Goal: Complete application form

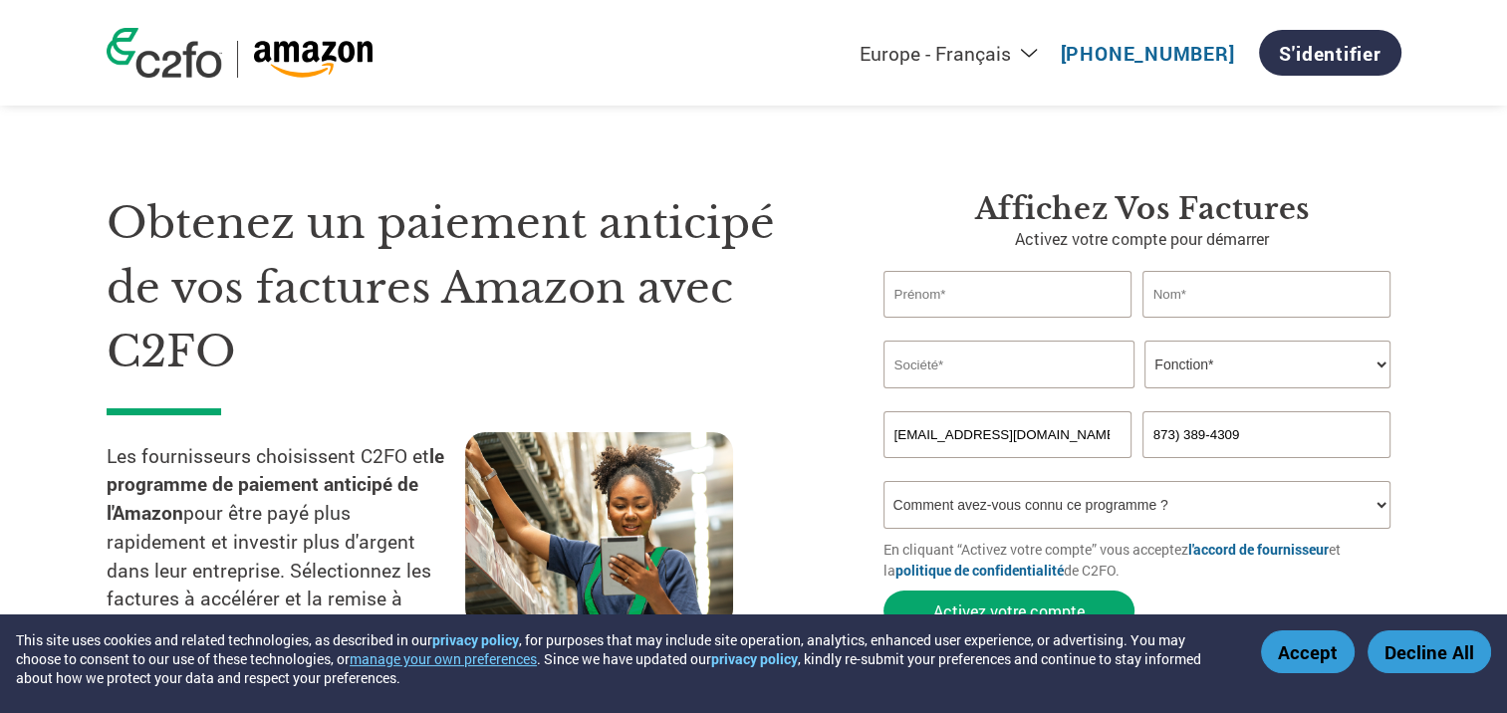
click at [1323, 651] on button "Accept" at bounding box center [1308, 651] width 94 height 43
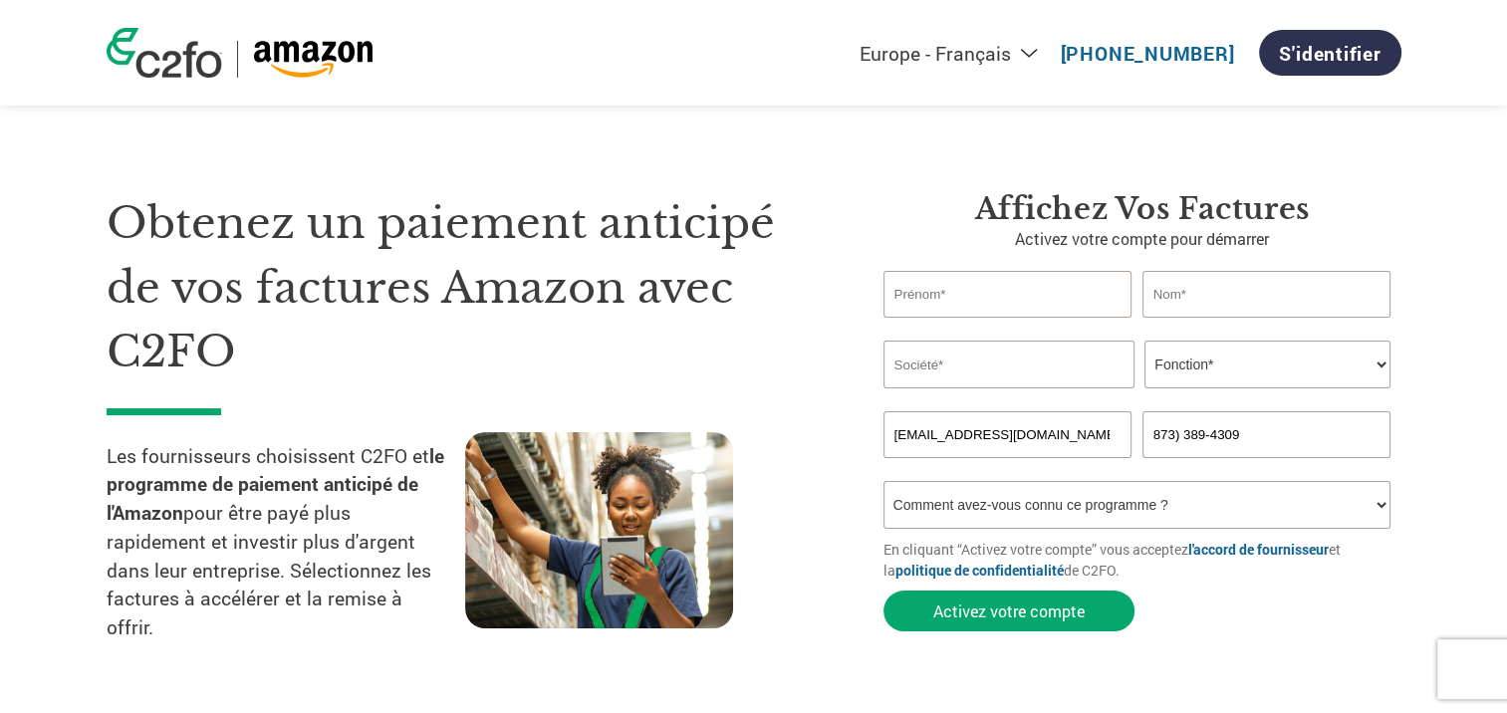
click at [1029, 54] on select "Americas - English Américas - Español [GEOGRAPHIC_DATA] - Português [GEOGRAPHIC…" at bounding box center [819, 53] width 461 height 25
select select "en-US"
click at [777, 41] on select "Americas - English Américas - Español [GEOGRAPHIC_DATA] - Português [GEOGRAPHIC…" at bounding box center [819, 53] width 461 height 25
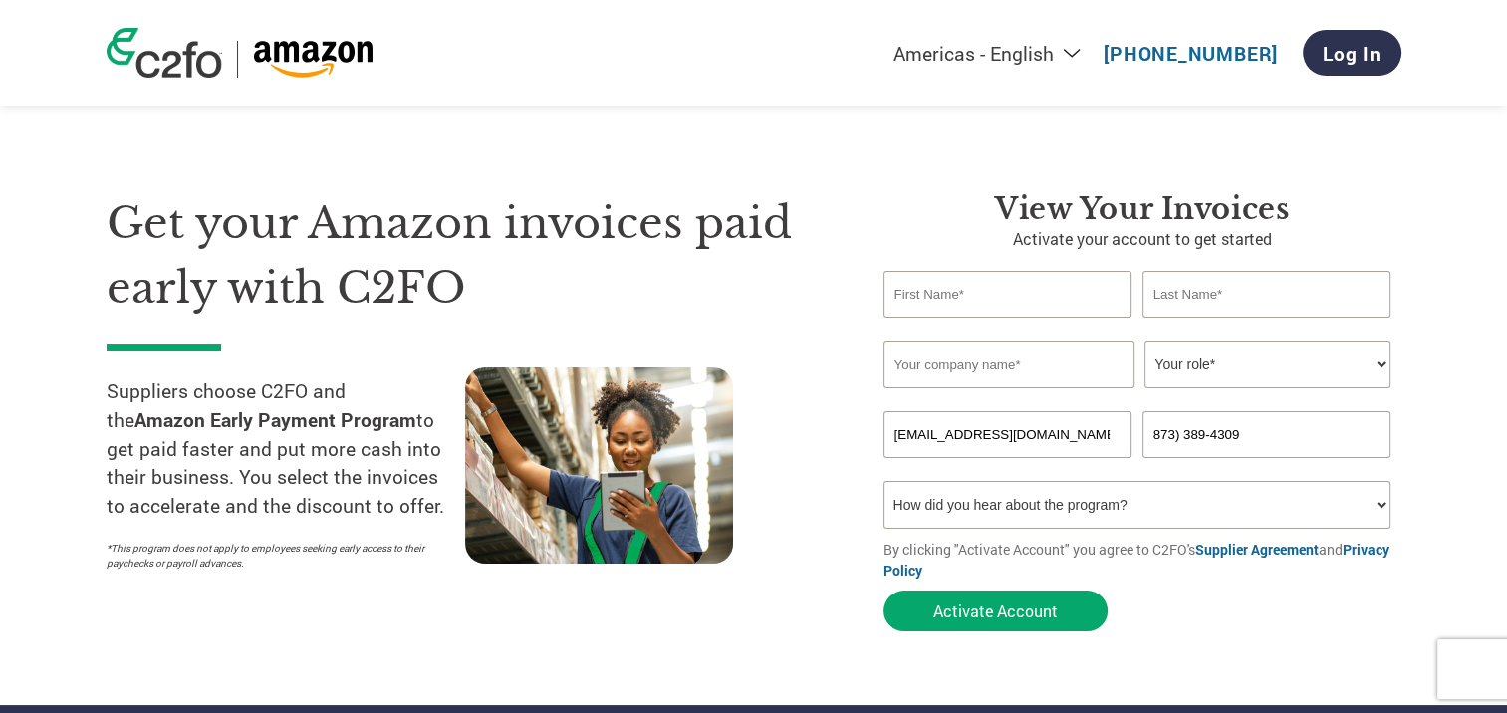
click at [963, 294] on input "text" at bounding box center [1007, 294] width 249 height 47
type input "[PERSON_NAME]"
type input "eSolutions Furniture Group"
click at [1273, 367] on select "Your role* CFO Controller Credit Manager Finance Director Treasurer CEO Preside…" at bounding box center [1267, 365] width 246 height 48
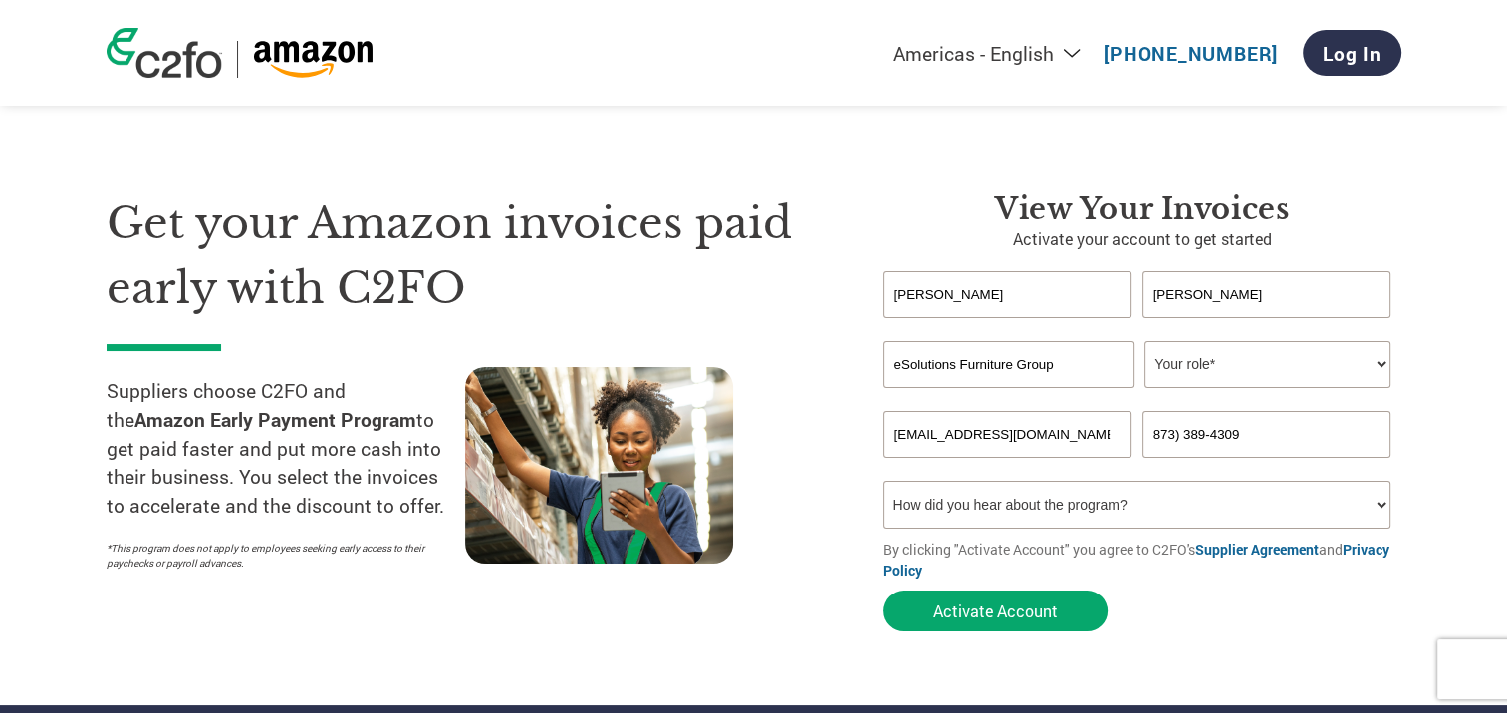
select select "FINANCE_DIRECTOR"
click at [1144, 341] on select "Your role* CFO Controller Credit Manager Finance Director Treasurer CEO Preside…" at bounding box center [1267, 365] width 246 height 48
click at [1336, 510] on select "How did you hear about the program? Received a letter Email Social Media Online…" at bounding box center [1137, 505] width 508 height 48
select select "Family/Friend/Acquaintance"
click at [883, 481] on select "How did you hear about the program? Received a letter Email Social Media Online…" at bounding box center [1137, 505] width 508 height 48
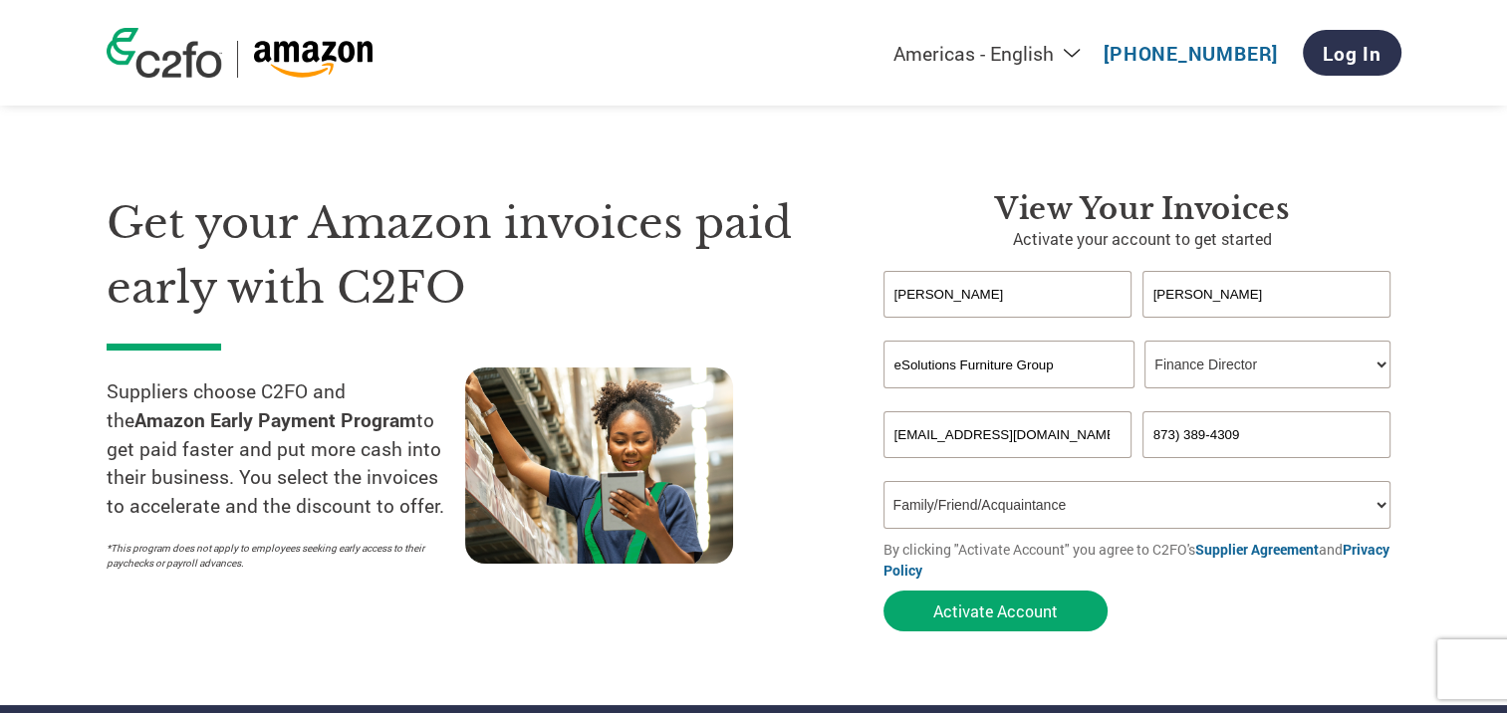
click at [1172, 437] on input "873) 389-4309" at bounding box center [1266, 434] width 249 height 47
type input "8733893490"
click at [1012, 609] on button "Activate Account" at bounding box center [995, 610] width 224 height 41
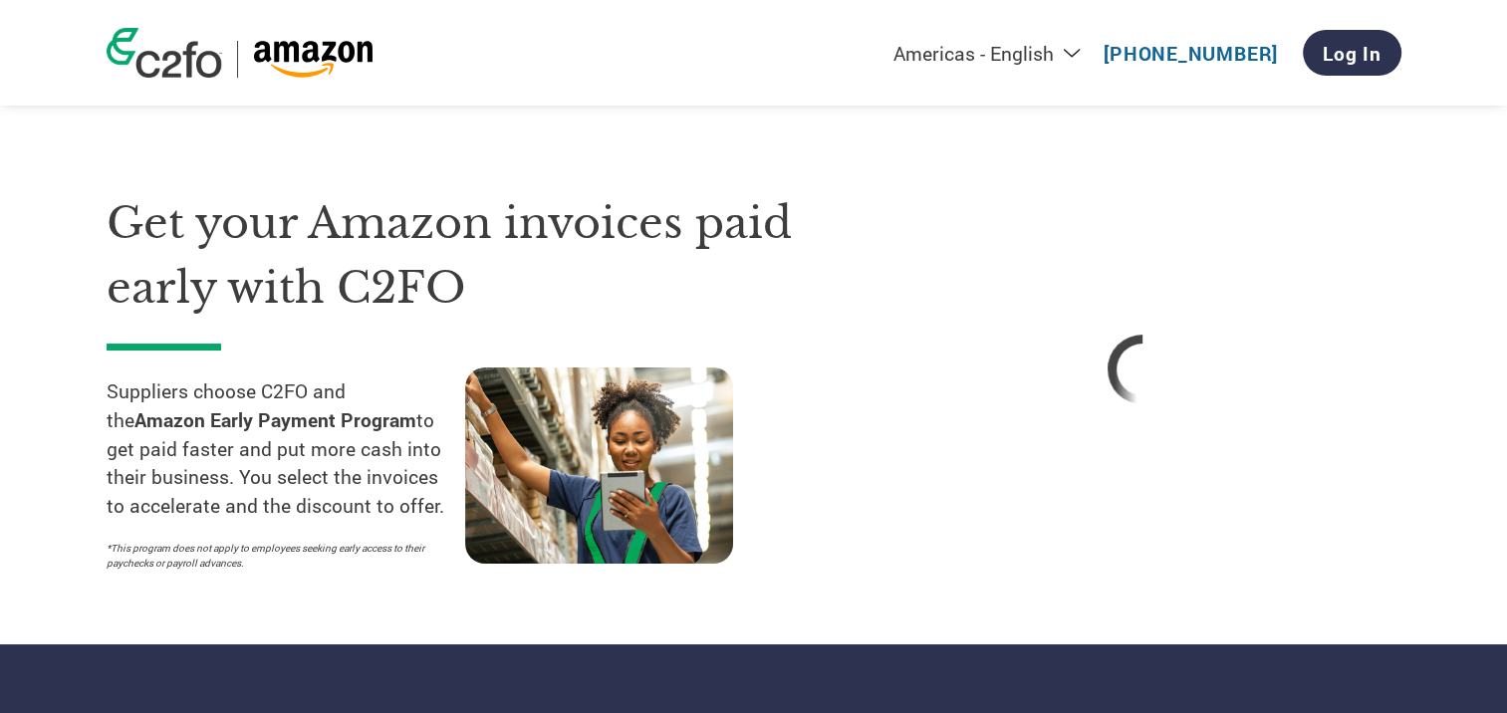
select select "en-[GEOGRAPHIC_DATA]"
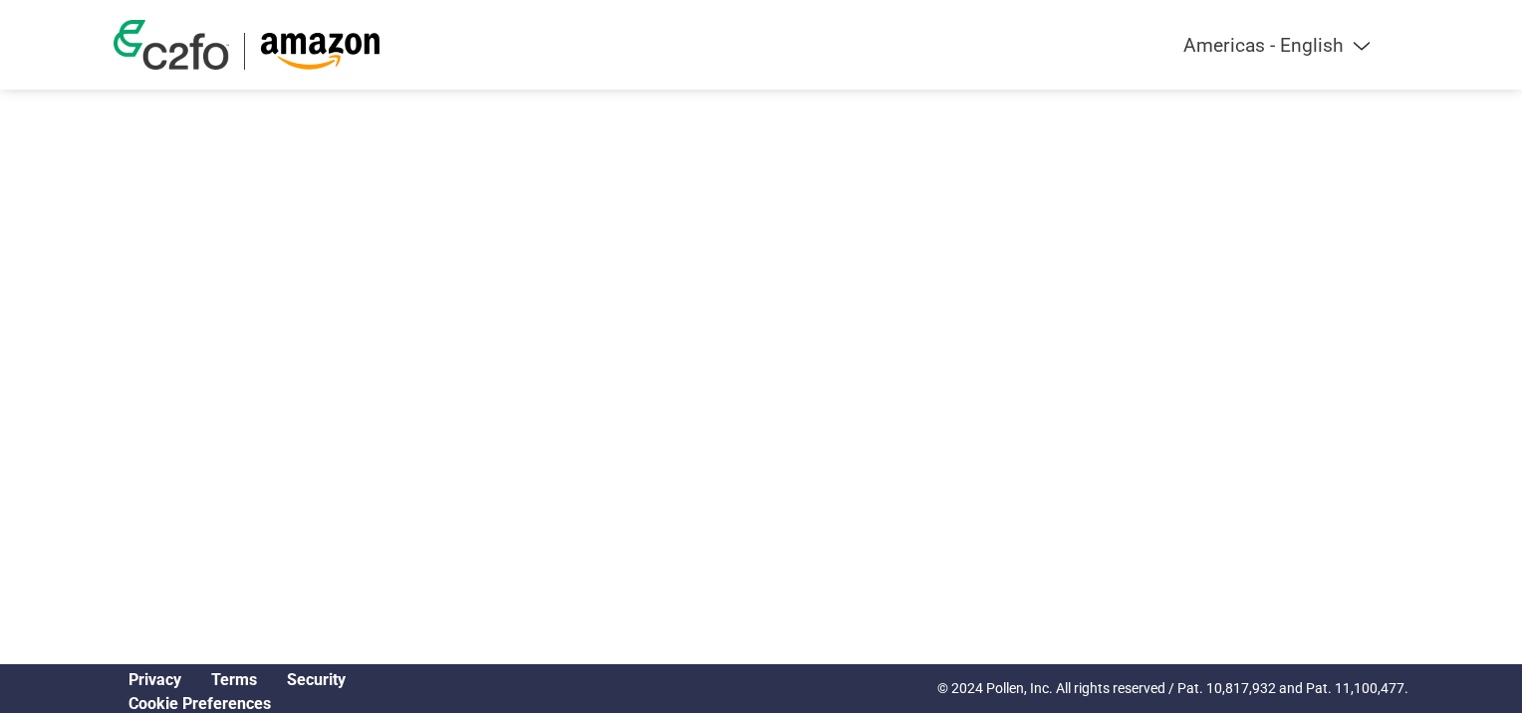
select select "en-[GEOGRAPHIC_DATA]"
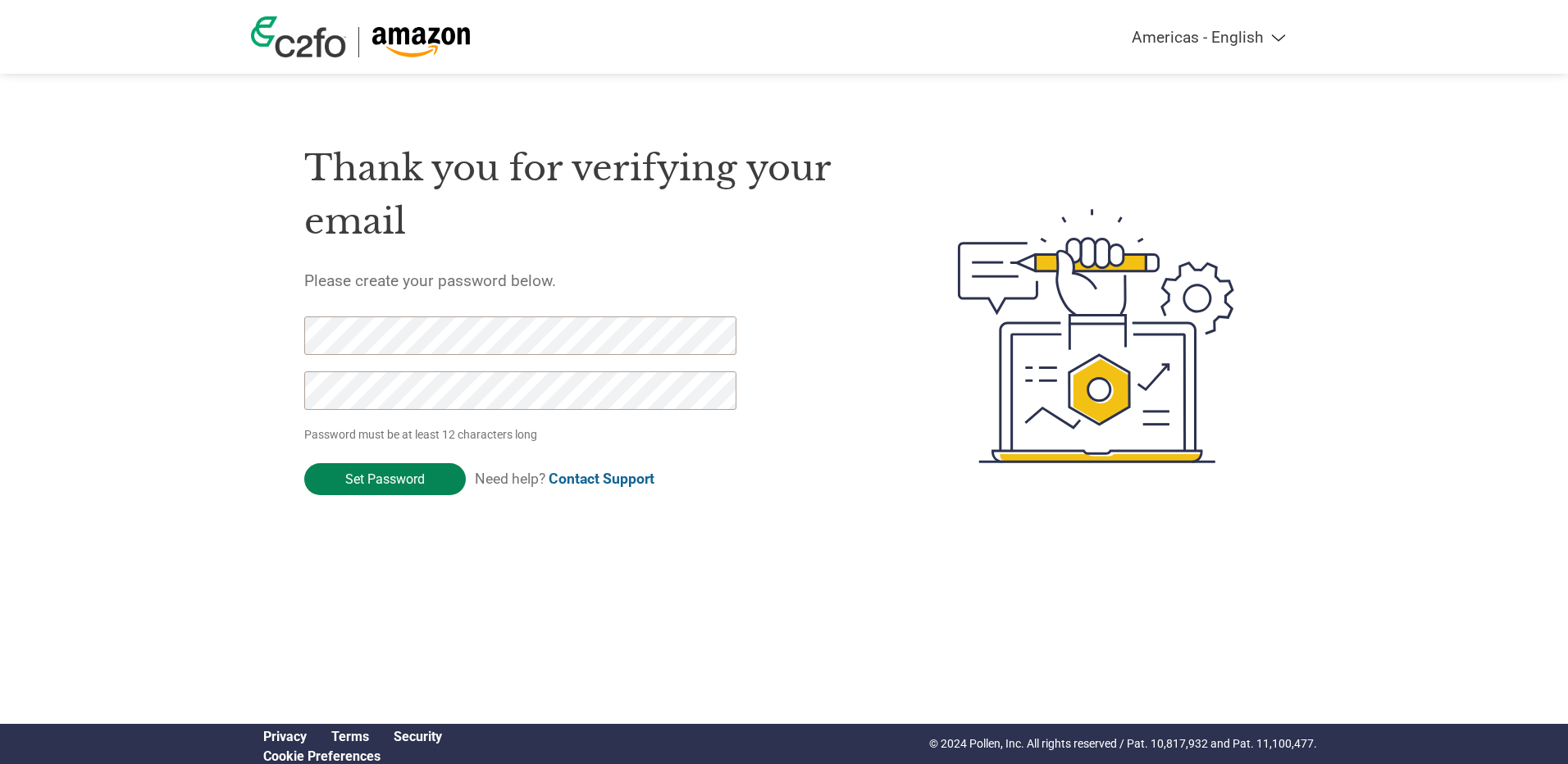
click at [416, 478] on input "Set Password" at bounding box center [385, 479] width 161 height 32
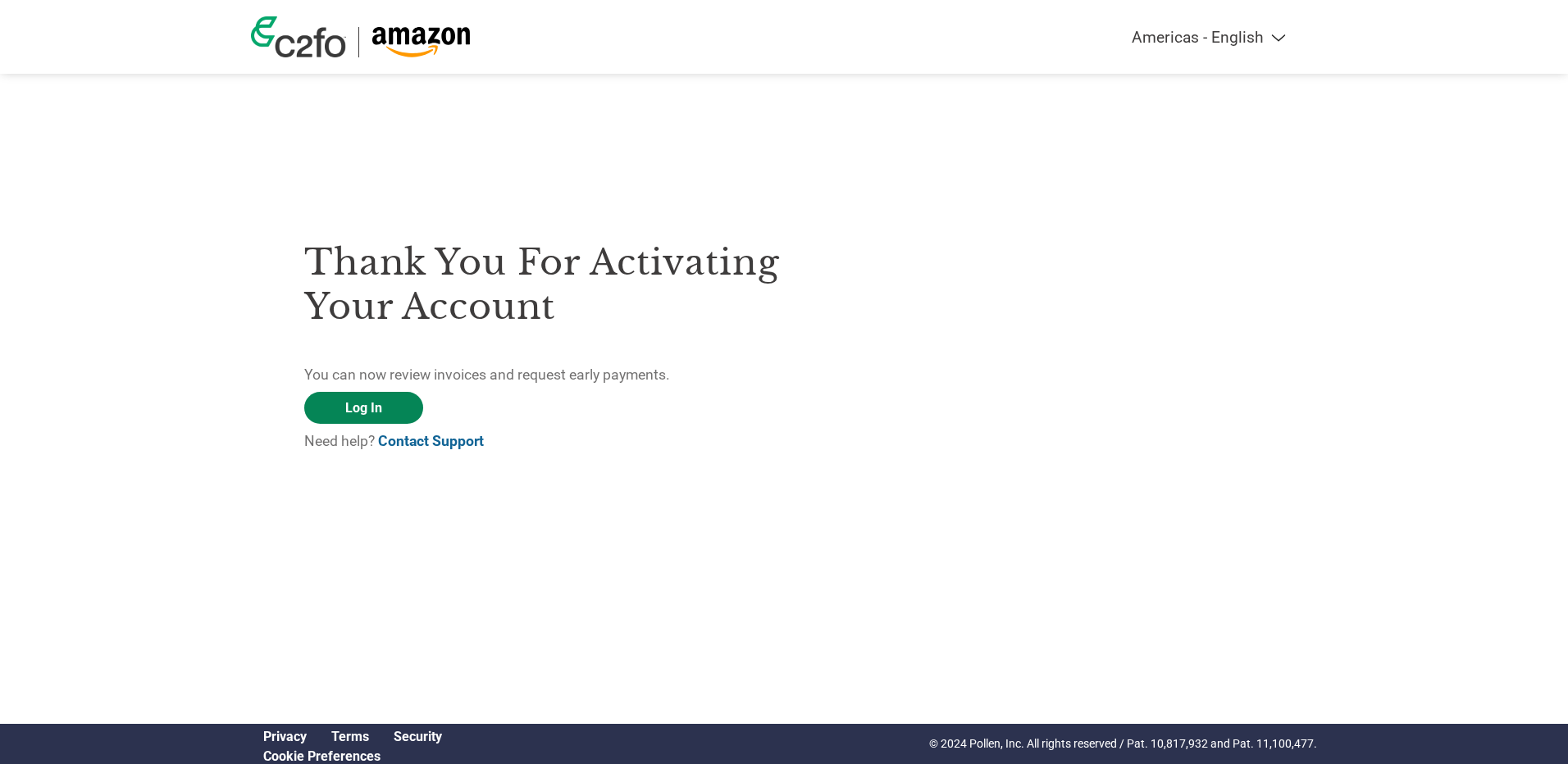
click at [377, 415] on link "Log In" at bounding box center [363, 408] width 119 height 32
